Goal: Task Accomplishment & Management: Complete application form

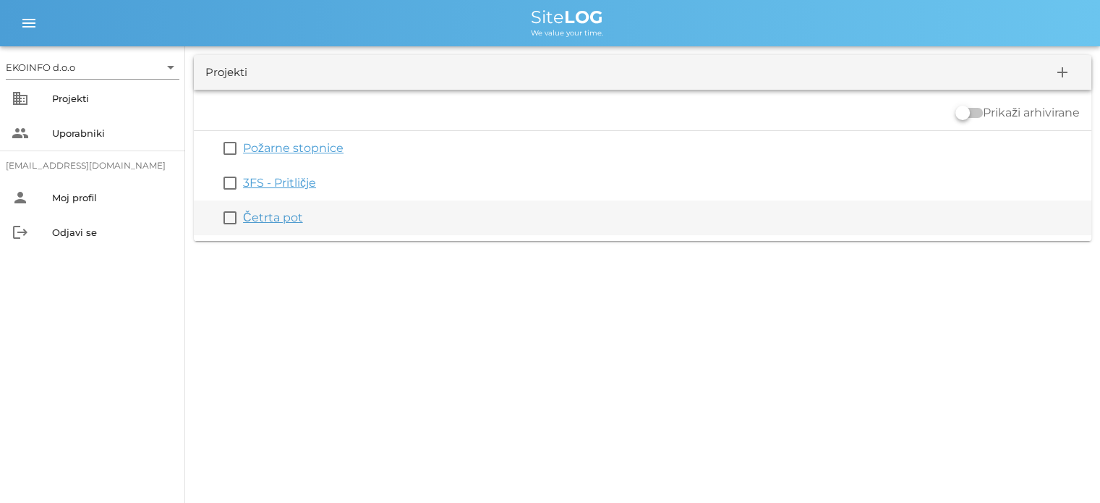
click at [269, 225] on div "Četrta pot" at bounding box center [664, 217] width 842 height 17
click at [266, 214] on link "Četrta pot" at bounding box center [273, 217] width 60 height 14
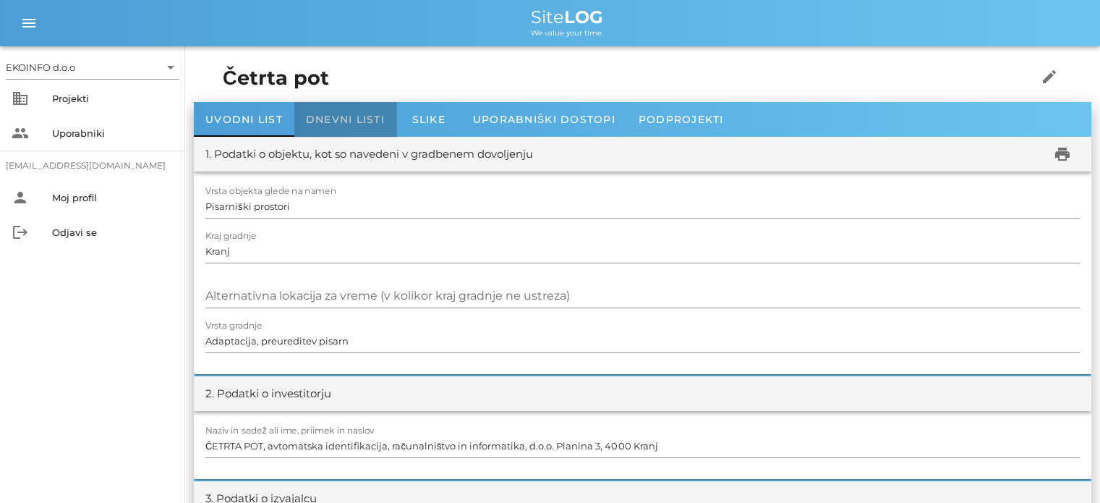
click at [338, 115] on span "Dnevni listi" at bounding box center [345, 119] width 79 height 13
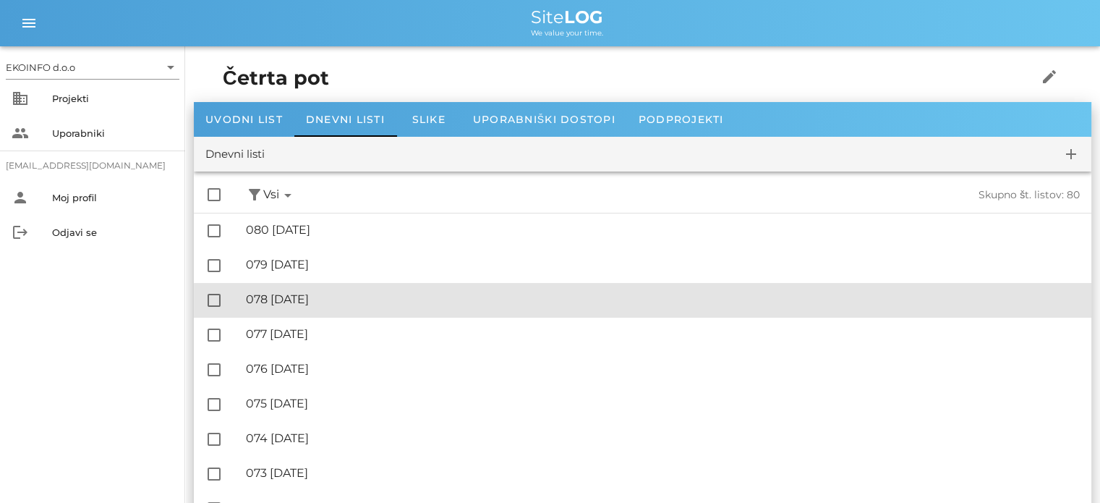
click at [333, 301] on div "🔏 078 [DATE]" at bounding box center [663, 299] width 834 height 14
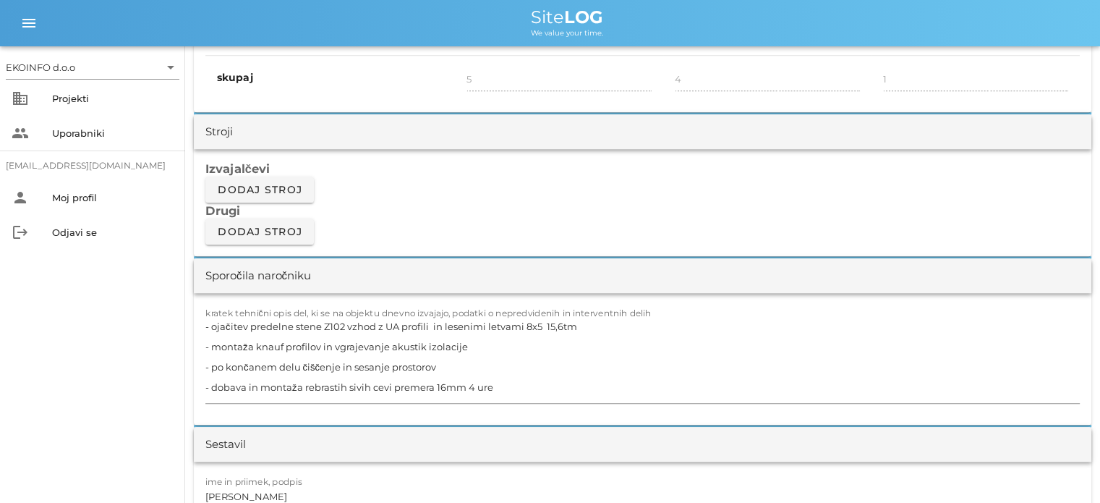
scroll to position [1157, 0]
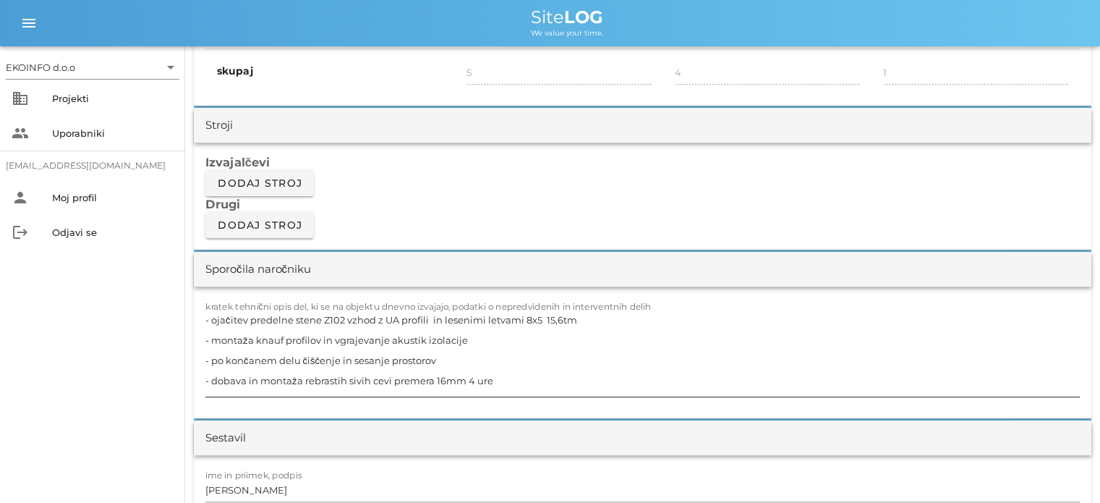
click at [466, 338] on textarea "- ojačitev predelne stene Z102 vzhod z UA profili in lesenimi letvami 8x5 15,6t…" at bounding box center [642, 352] width 874 height 87
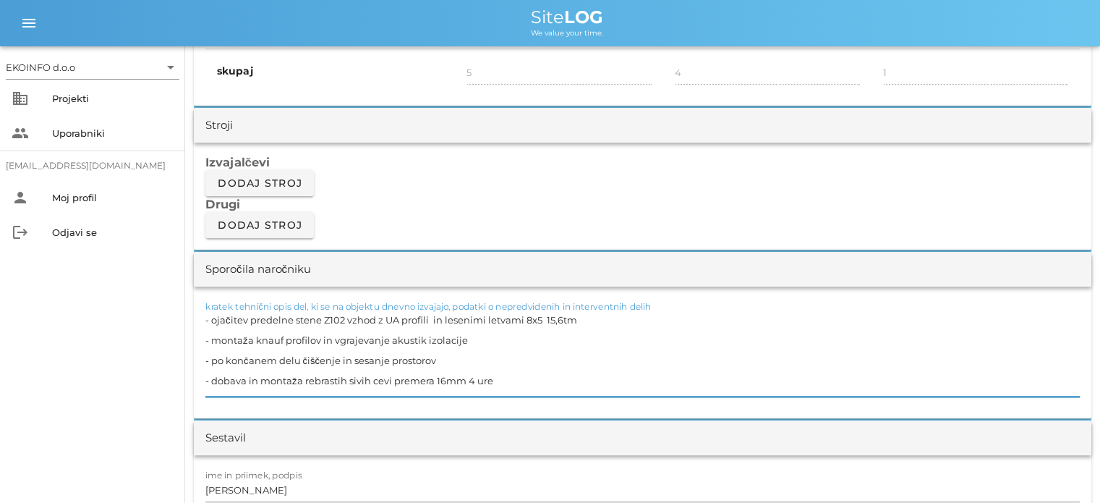
click at [330, 336] on textarea "- ojačitev predelne stene Z102 vzhod z UA profili in lesenimi letvami 8x5 15,6t…" at bounding box center [642, 352] width 874 height 87
click at [454, 336] on textarea "- ojačitev predelne stene Z102 vzhod z UA profili in lesenimi letvami 8x5 15,6t…" at bounding box center [642, 352] width 874 height 87
click at [319, 338] on textarea "- ojačitev predelne stene Z102 vzhod z UA profili in lesenimi letvami 8x5 15,6t…" at bounding box center [642, 352] width 874 height 87
click at [462, 336] on textarea "- ojačitev predelne stene Z102 vzhod z UA profili in lesenimi letvami 8x5 15,6t…" at bounding box center [642, 352] width 874 height 87
click at [453, 359] on textarea "- ojačitev predelne stene Z102 vzhod z UA profili in lesenimi letvami 8x5 15,6t…" at bounding box center [642, 352] width 874 height 87
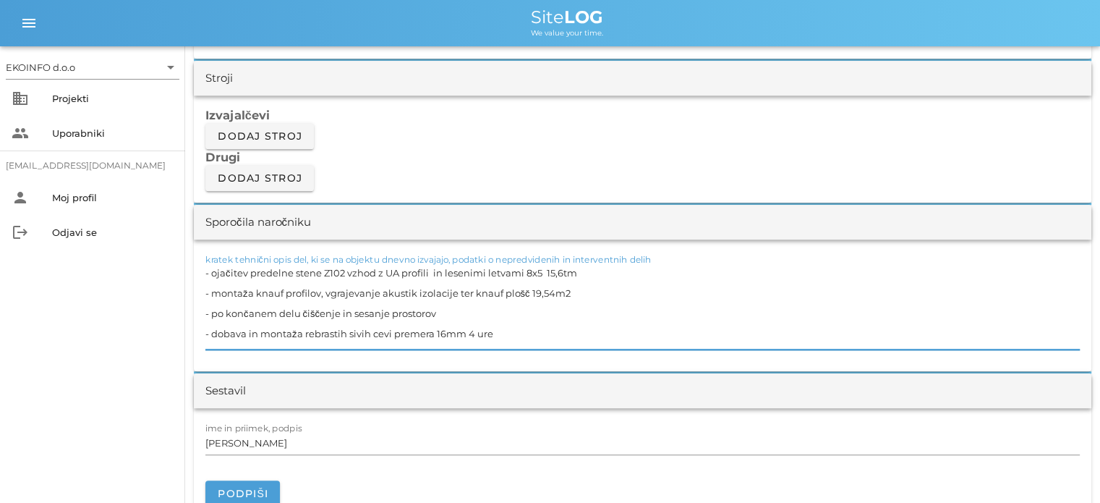
scroll to position [1229, 0]
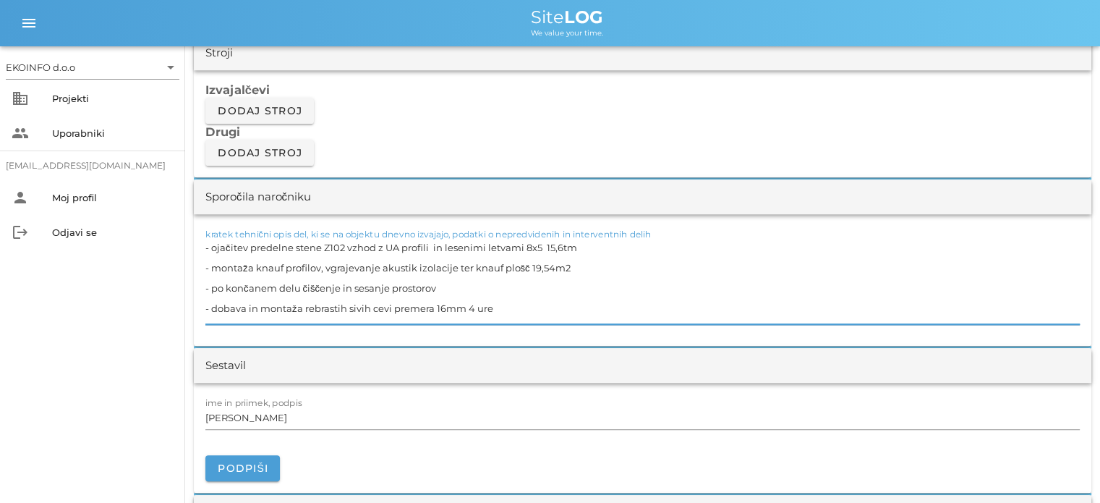
click at [323, 273] on textarea "- ojačitev predelne stene Z102 vzhod z UA profili in lesenimi letvami 8x5 15,6t…" at bounding box center [642, 280] width 874 height 87
type textarea "- ojačitev predelne stene Z102 vzhod z UA profili in lesenimi letvami 8x5 15,6t…"
click at [281, 410] on input "[PERSON_NAME]" at bounding box center [642, 417] width 874 height 23
drag, startPoint x: 464, startPoint y: 306, endPoint x: 212, endPoint y: 307, distance: 252.3
click at [212, 307] on textarea "- ojačitev predelne stene Z102 vzhod z UA profili in lesenimi letvami 8x5 15,6t…" at bounding box center [642, 280] width 874 height 87
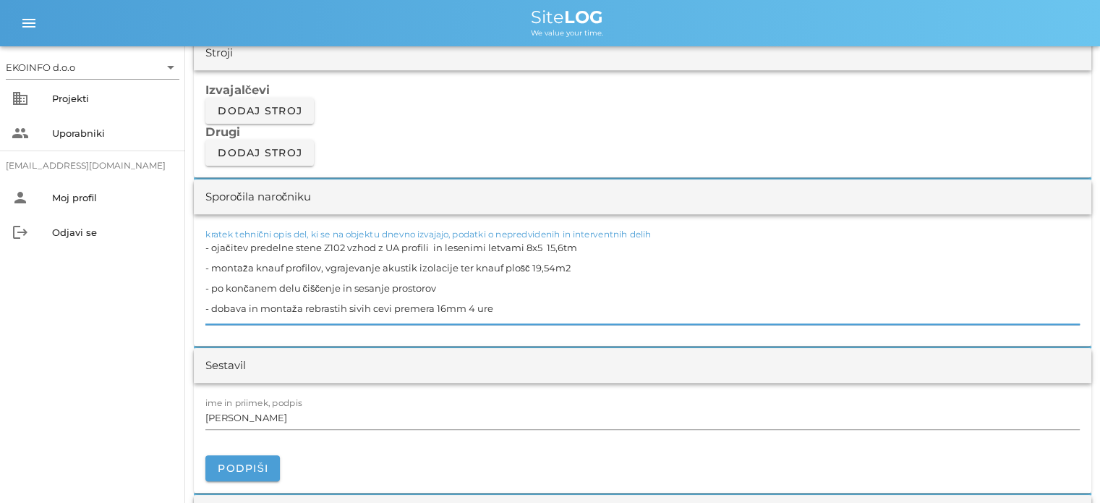
click at [500, 306] on textarea "- ojačitev predelne stene Z102 vzhod z UA profili in lesenimi letvami 8x5 15,6t…" at bounding box center [642, 280] width 874 height 87
click at [275, 410] on input "[PERSON_NAME]" at bounding box center [642, 417] width 874 height 23
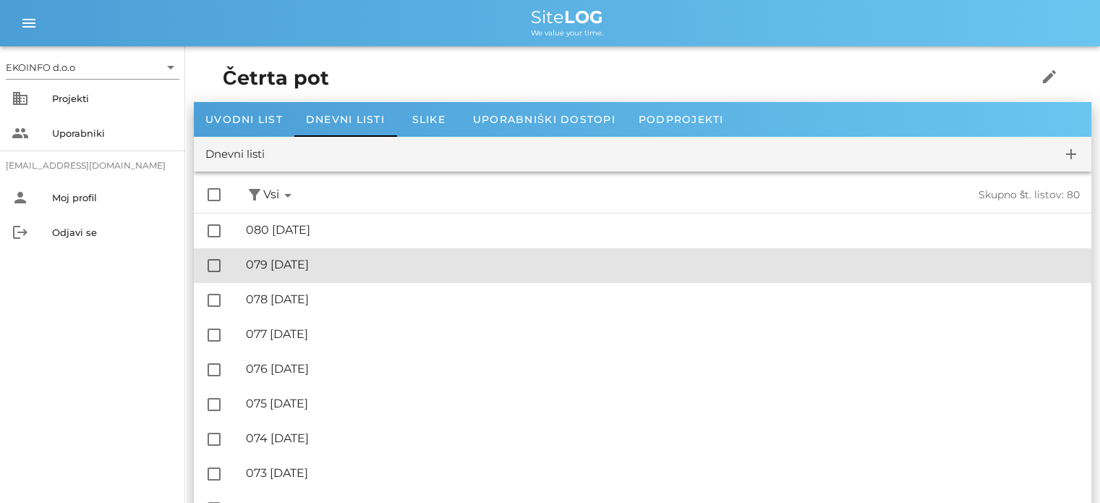
click at [320, 260] on div "🔏 079 [DATE]" at bounding box center [663, 264] width 834 height 14
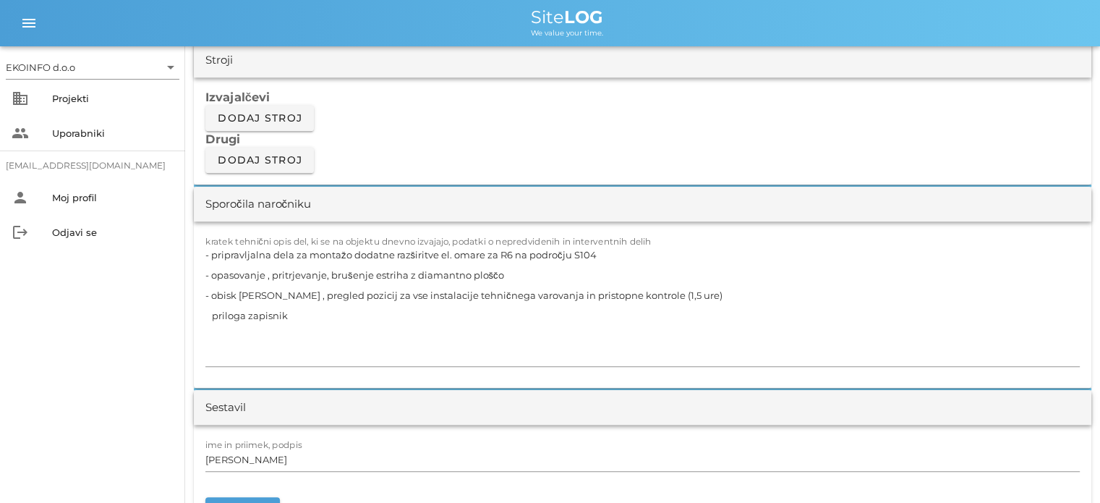
scroll to position [1229, 0]
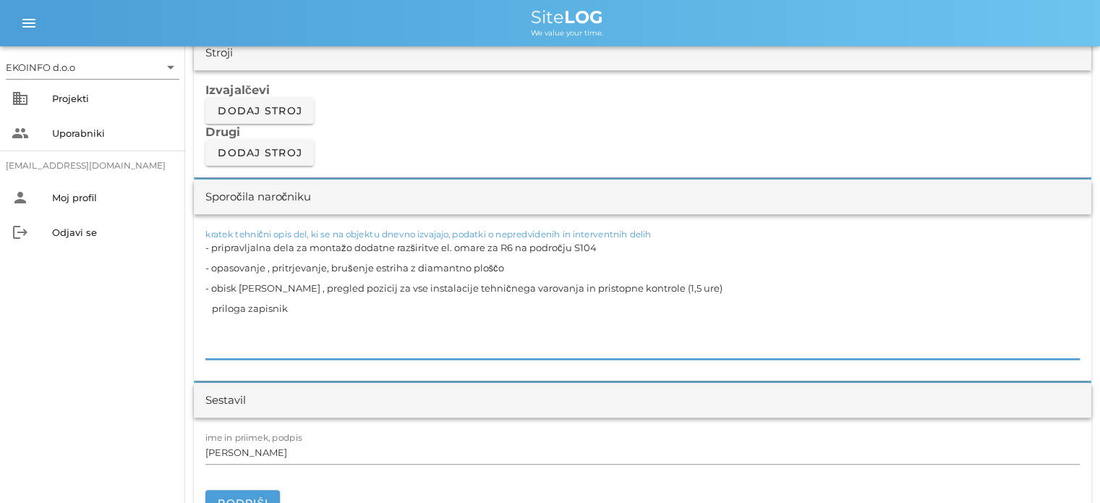
drag, startPoint x: 289, startPoint y: 302, endPoint x: 213, endPoint y: 283, distance: 79.1
click at [213, 283] on textarea "- pripravljalna dela za montažo dodatne razširitve el. omare za R6 na področju …" at bounding box center [642, 297] width 874 height 121
drag, startPoint x: 594, startPoint y: 244, endPoint x: 212, endPoint y: 247, distance: 382.5
click at [212, 247] on textarea "- pripravljalna dela za montažo dodatne razširitve el. omare za R6 na področju …" at bounding box center [642, 297] width 874 height 121
drag, startPoint x: 507, startPoint y: 263, endPoint x: 212, endPoint y: 262, distance: 295.0
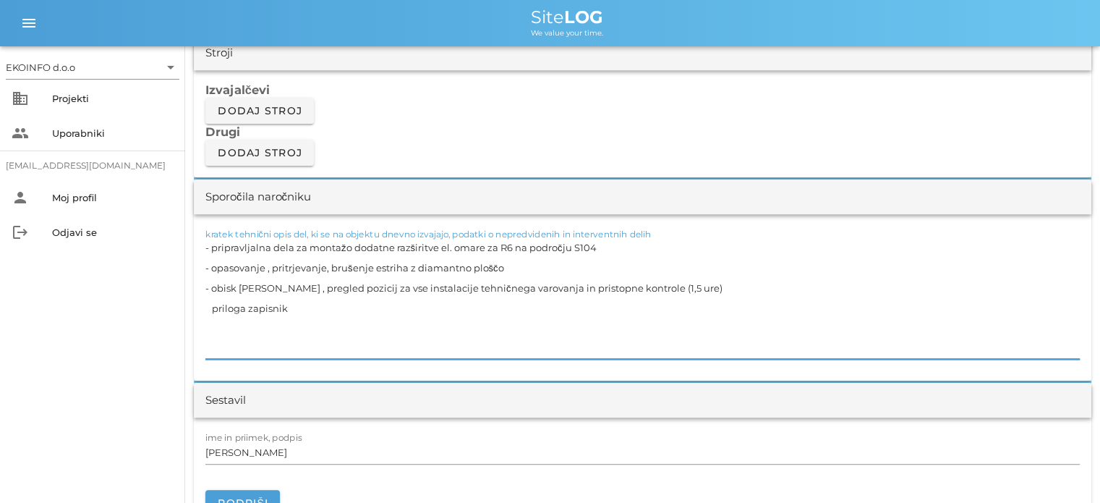
click at [212, 262] on textarea "- pripravljalna dela za montažo dodatne razširitve el. omare za R6 na področju …" at bounding box center [642, 297] width 874 height 121
click at [312, 242] on textarea "- pripravljalna dela za montažo dodatne razširitve el. omare za R6 na področju …" at bounding box center [642, 297] width 874 height 121
click at [318, 262] on textarea "- pripravljalna dela za montažo dodatne razširitve el. omare za R6 na področju …" at bounding box center [642, 297] width 874 height 121
click at [322, 286] on textarea "- pripravljalna dela za montažo dodatne razširitve el. omare za R6 na področju …" at bounding box center [642, 297] width 874 height 121
click at [296, 309] on textarea "- pripravljalna dela za montažo dodatne razširitve el. omare za R6 na področju …" at bounding box center [642, 297] width 874 height 121
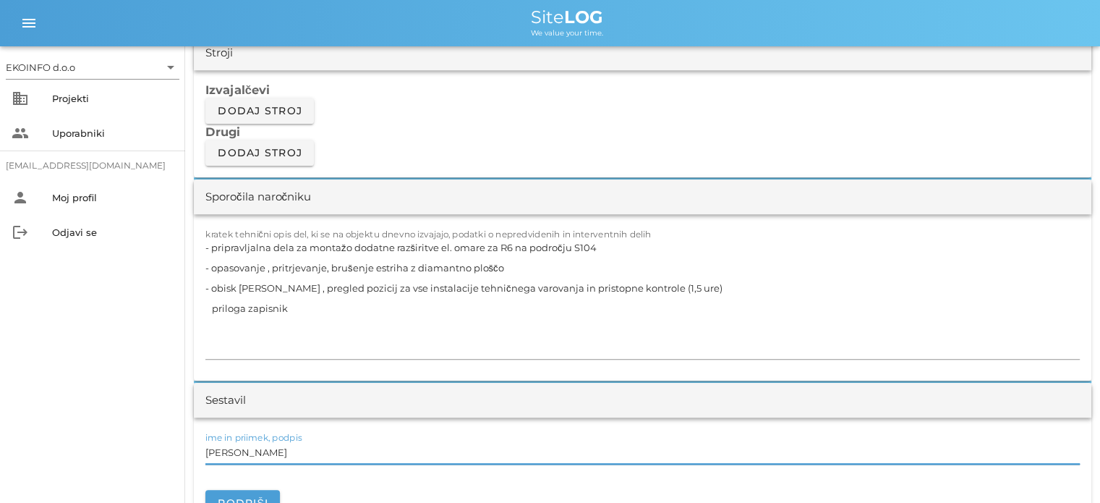
click at [277, 443] on input "[PERSON_NAME]" at bounding box center [642, 451] width 874 height 23
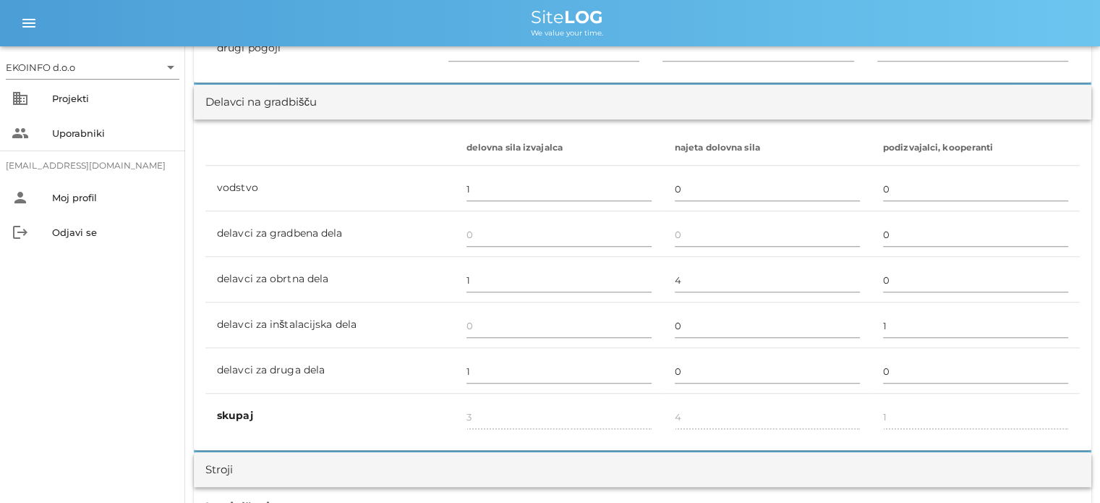
scroll to position [795, 0]
